Goal: Book appointment/travel/reservation

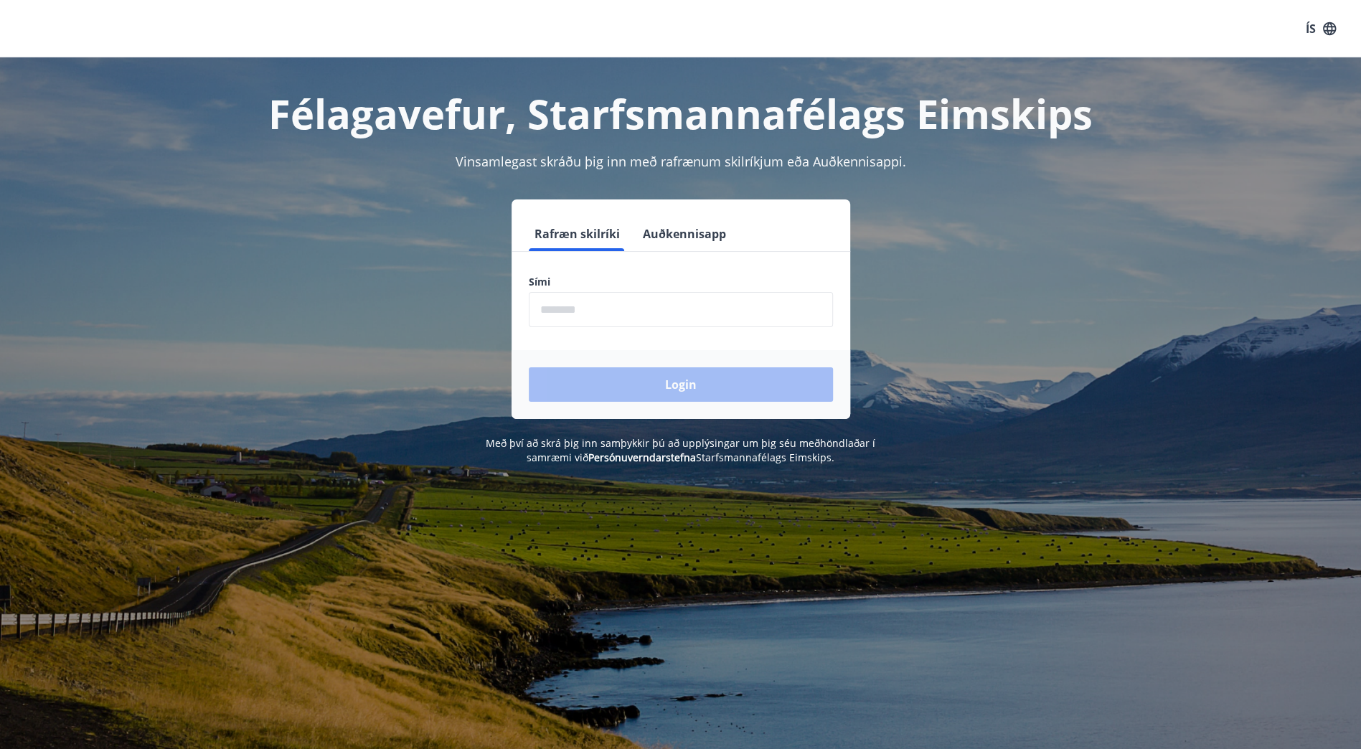
click at [643, 318] on input "phone" at bounding box center [681, 309] width 304 height 35
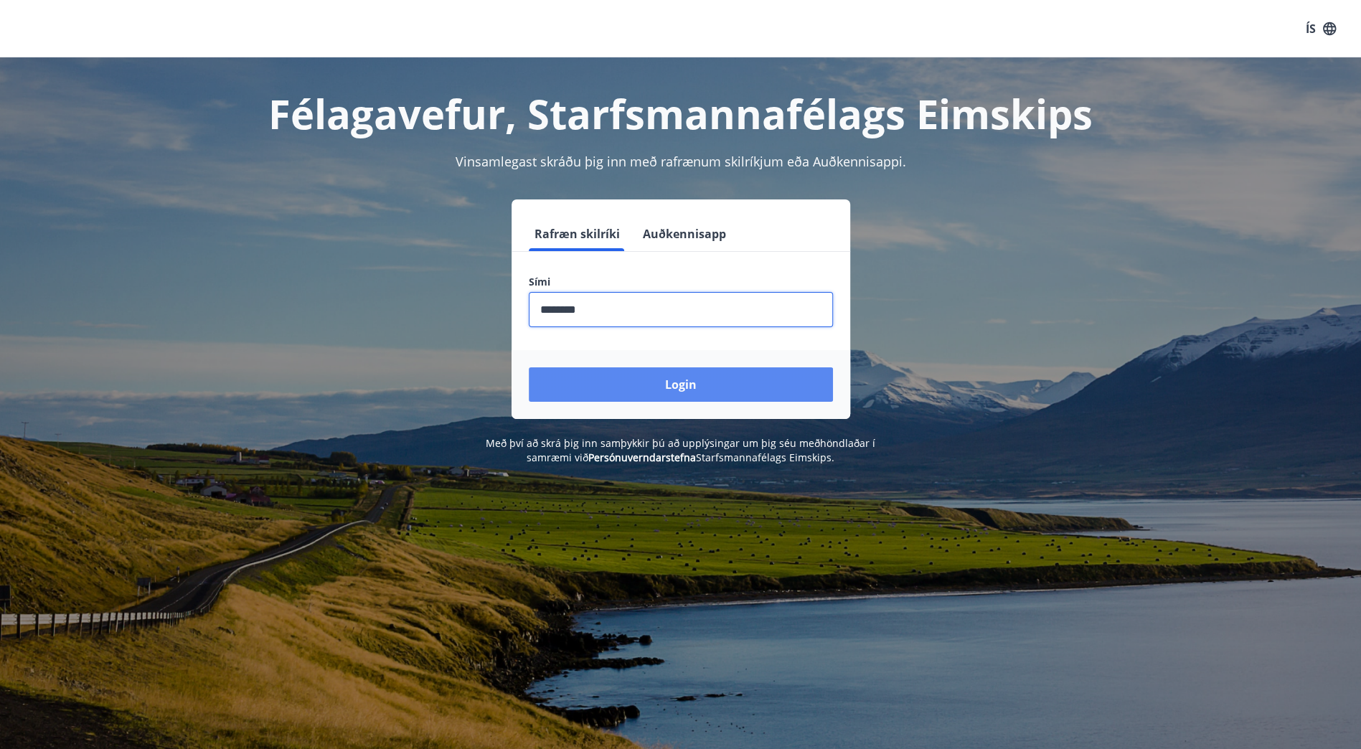
type input "********"
click at [671, 390] on button "Login" at bounding box center [681, 384] width 304 height 34
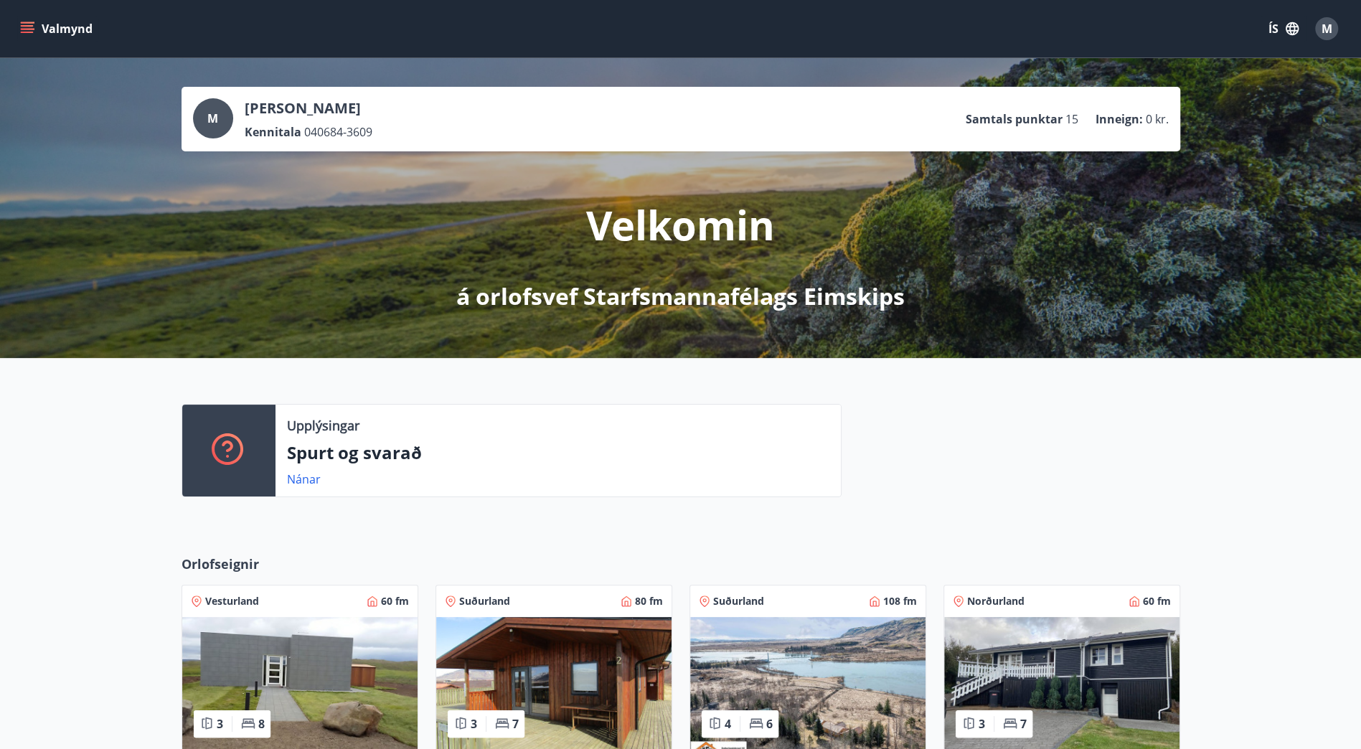
click at [944, 468] on div at bounding box center [1010, 456] width 339 height 105
drag, startPoint x: 973, startPoint y: 486, endPoint x: 973, endPoint y: 475, distance: 10.8
click at [973, 486] on div at bounding box center [1010, 456] width 339 height 105
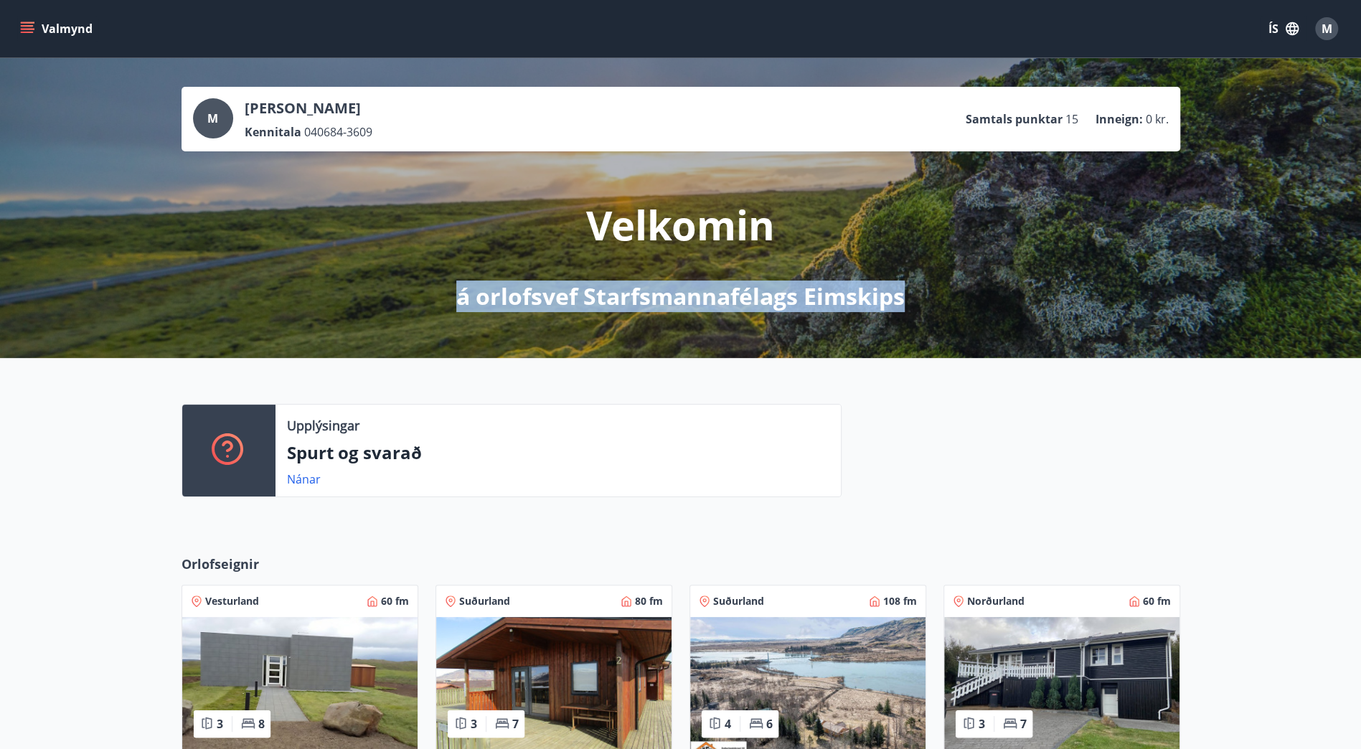
drag, startPoint x: 459, startPoint y: 296, endPoint x: 907, endPoint y: 283, distance: 447.8
click at [907, 283] on div "Velkomin á orlofsvef Starfsmannafélags Eimskips" at bounding box center [680, 231] width 803 height 161
click at [128, 466] on div "Upplýsingar Spurt og svarað Nánar" at bounding box center [680, 445] width 1361 height 174
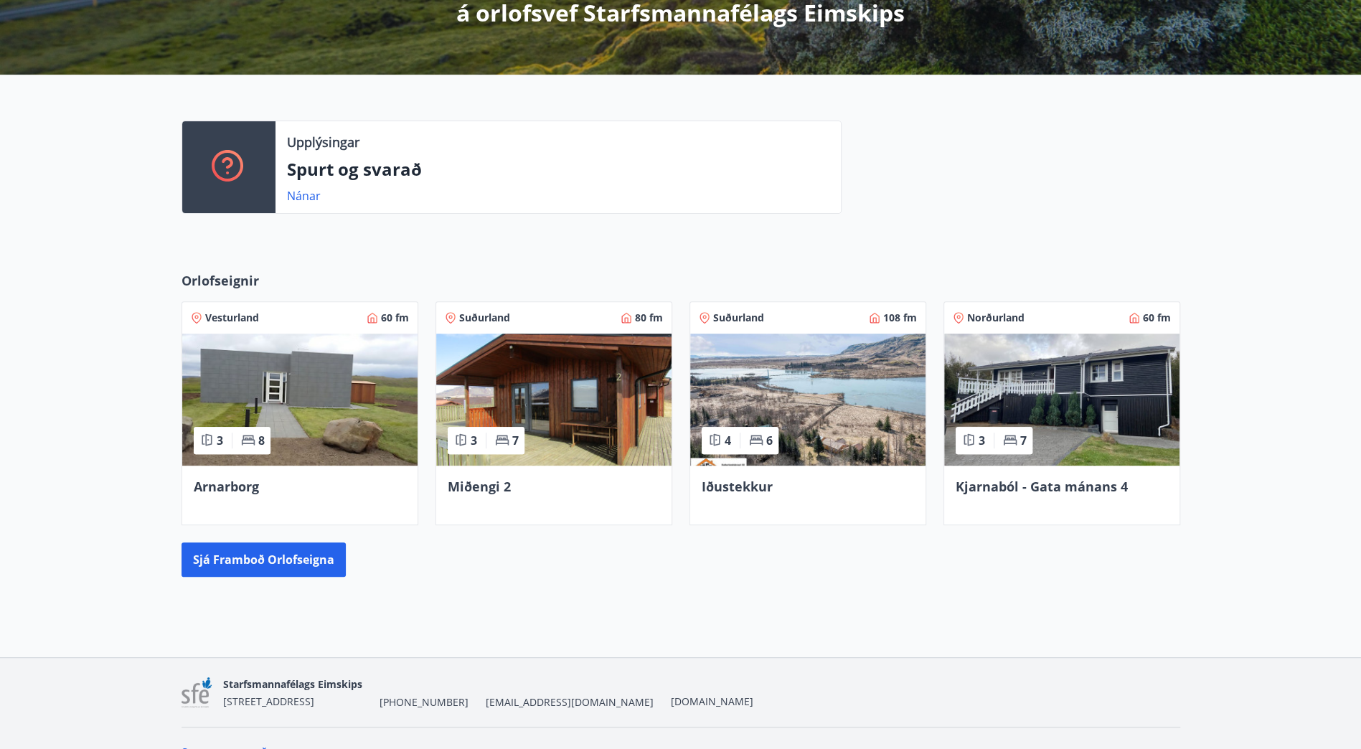
scroll to position [287, 0]
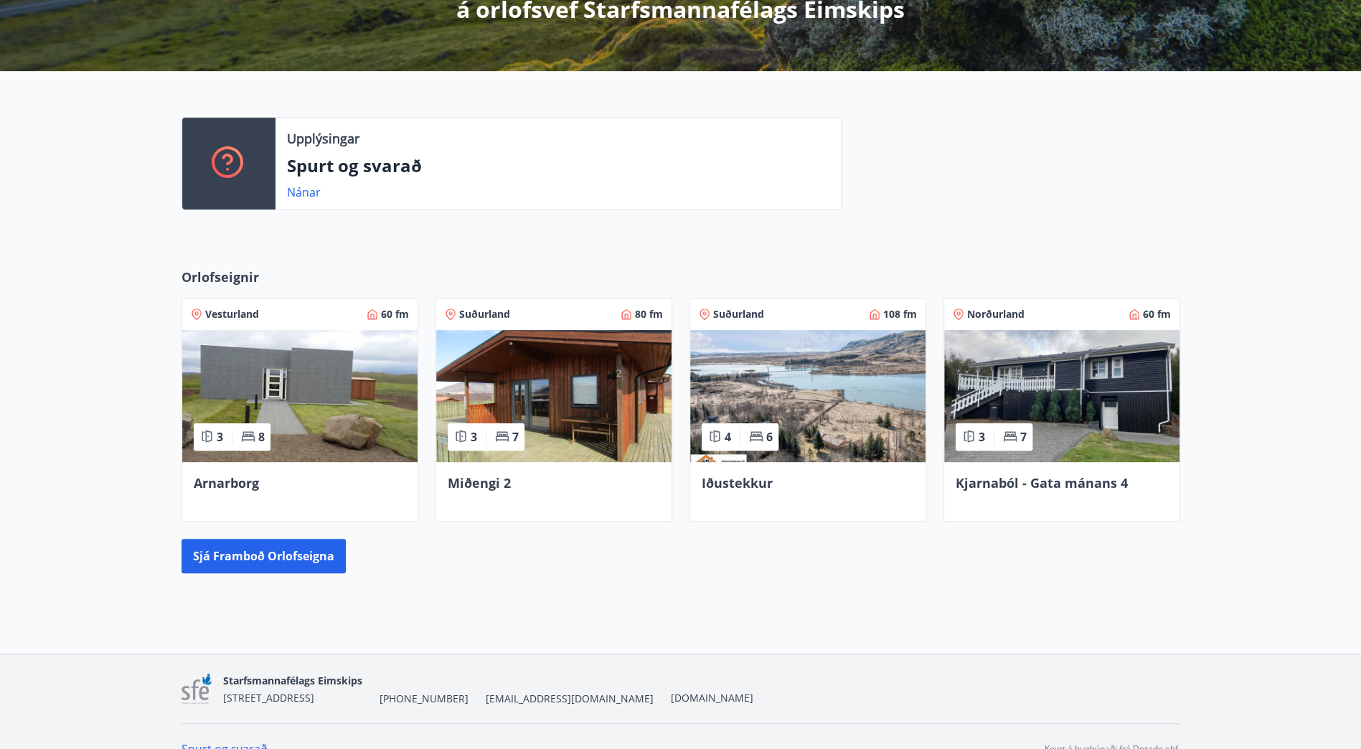
click at [687, 565] on div "Sjá framboð orlofseigna" at bounding box center [680, 556] width 998 height 34
click at [311, 559] on button "Sjá framboð orlofseigna" at bounding box center [263, 556] width 164 height 34
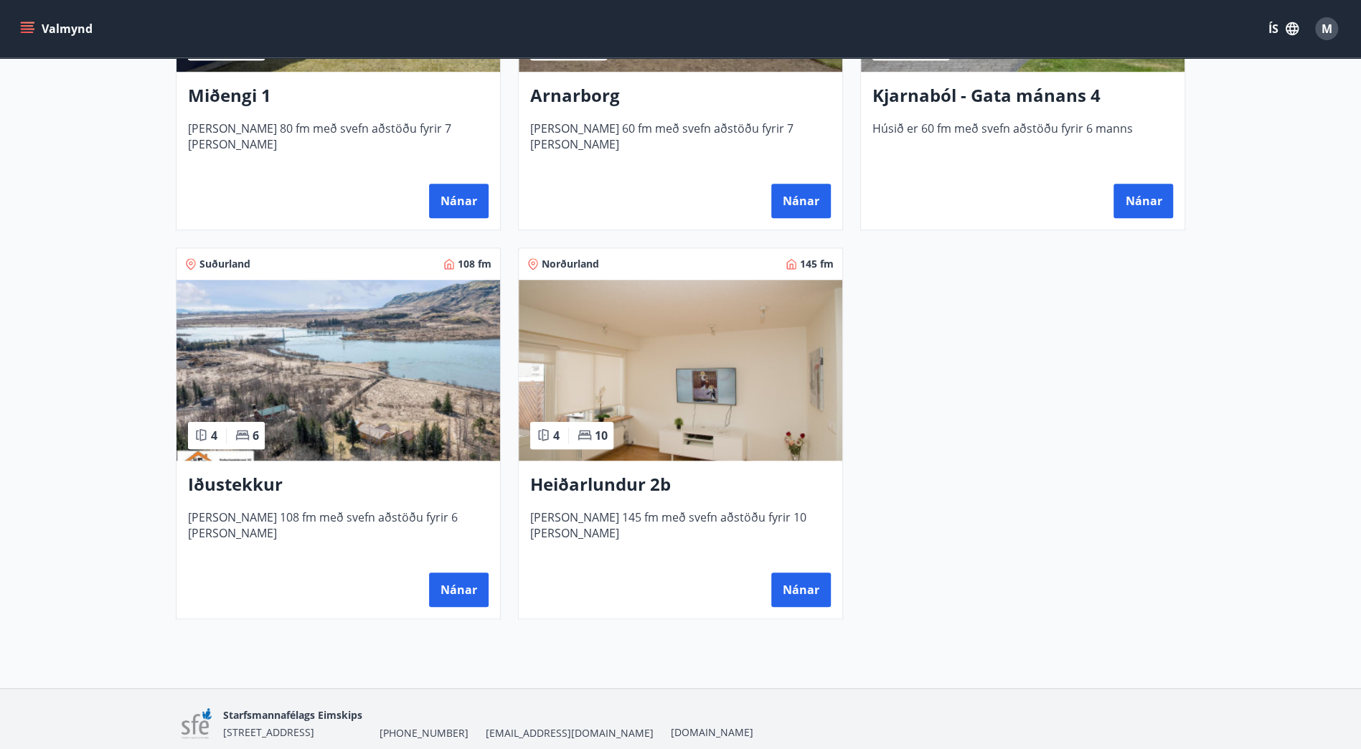
scroll to position [861, 0]
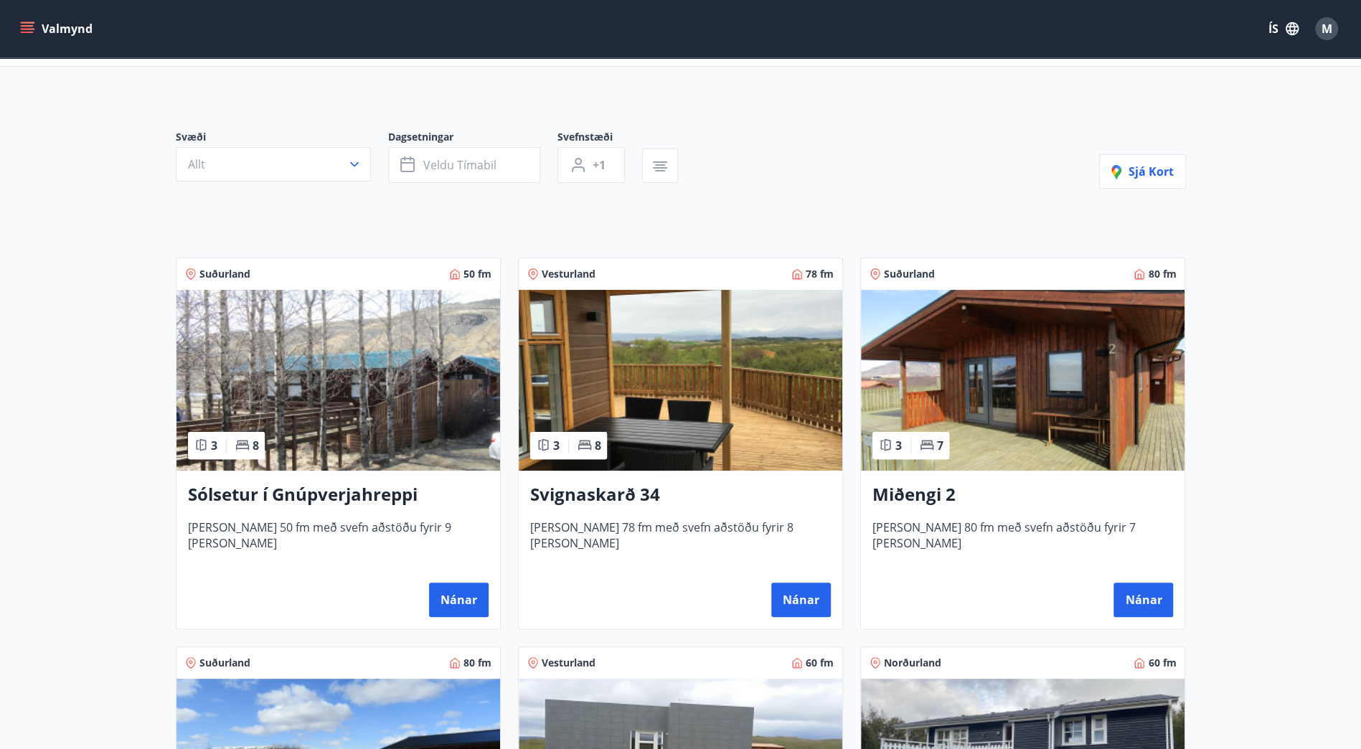
click at [298, 493] on h3 "Sólsetur í Gnúpverjahreppi" at bounding box center [338, 495] width 301 height 26
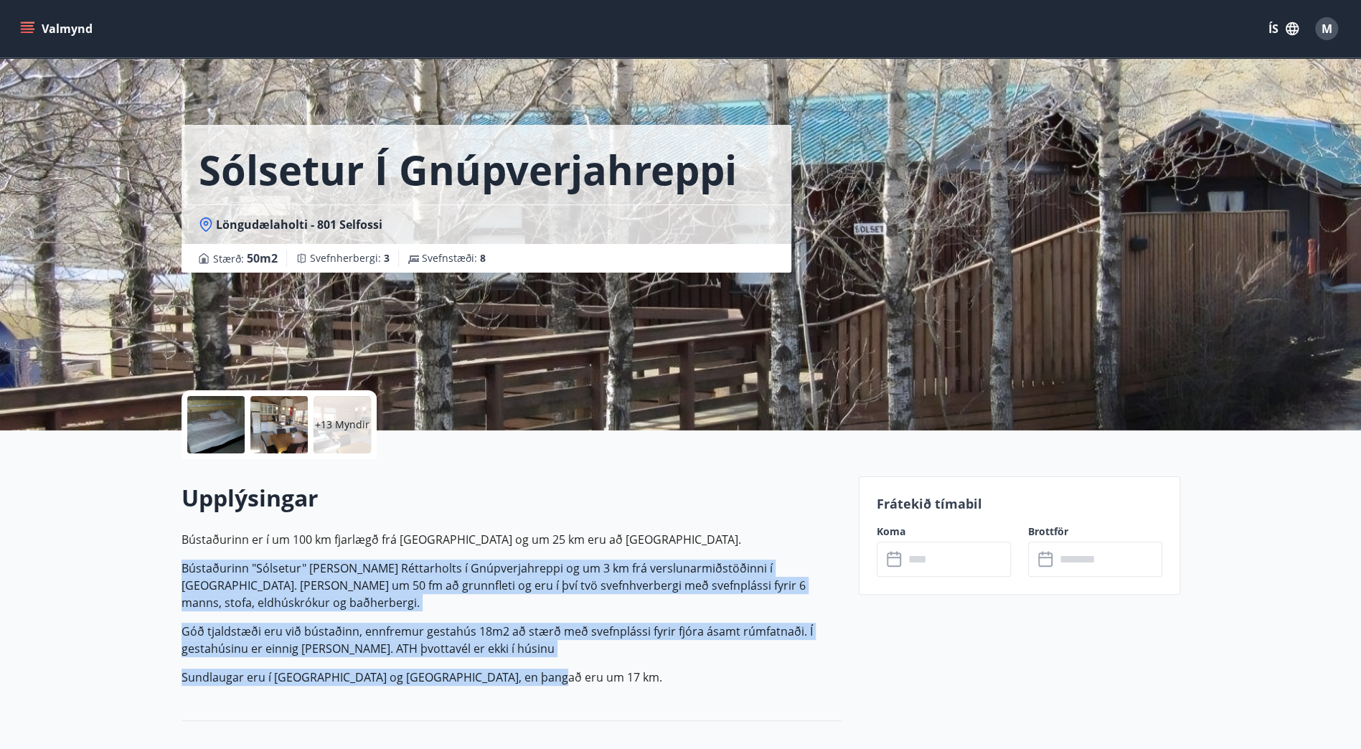
drag, startPoint x: 149, startPoint y: 559, endPoint x: 661, endPoint y: 661, distance: 522.2
click at [661, 669] on p "Sundlaugar eru í [GEOGRAPHIC_DATA] og [GEOGRAPHIC_DATA], en þangað eru um 17 km." at bounding box center [511, 677] width 660 height 17
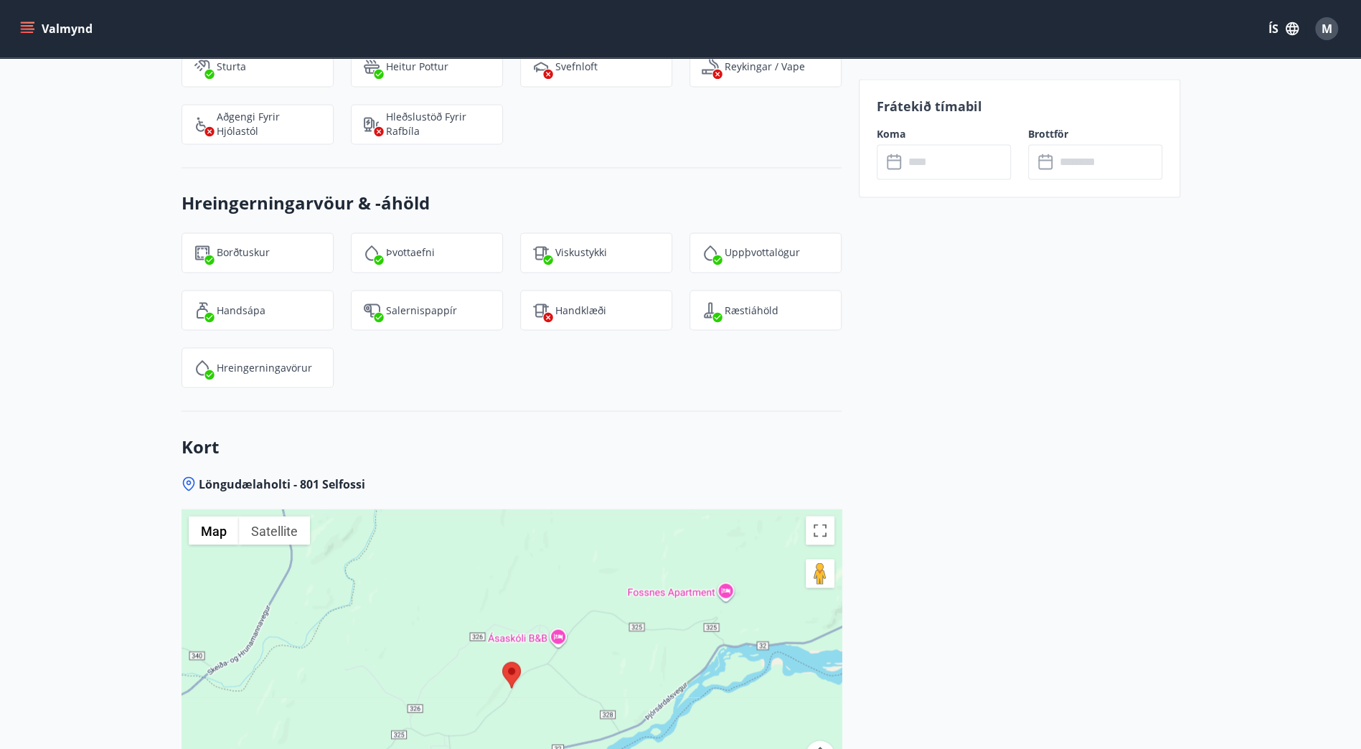
scroll to position [2008, 0]
